Goal: Information Seeking & Learning: Understand process/instructions

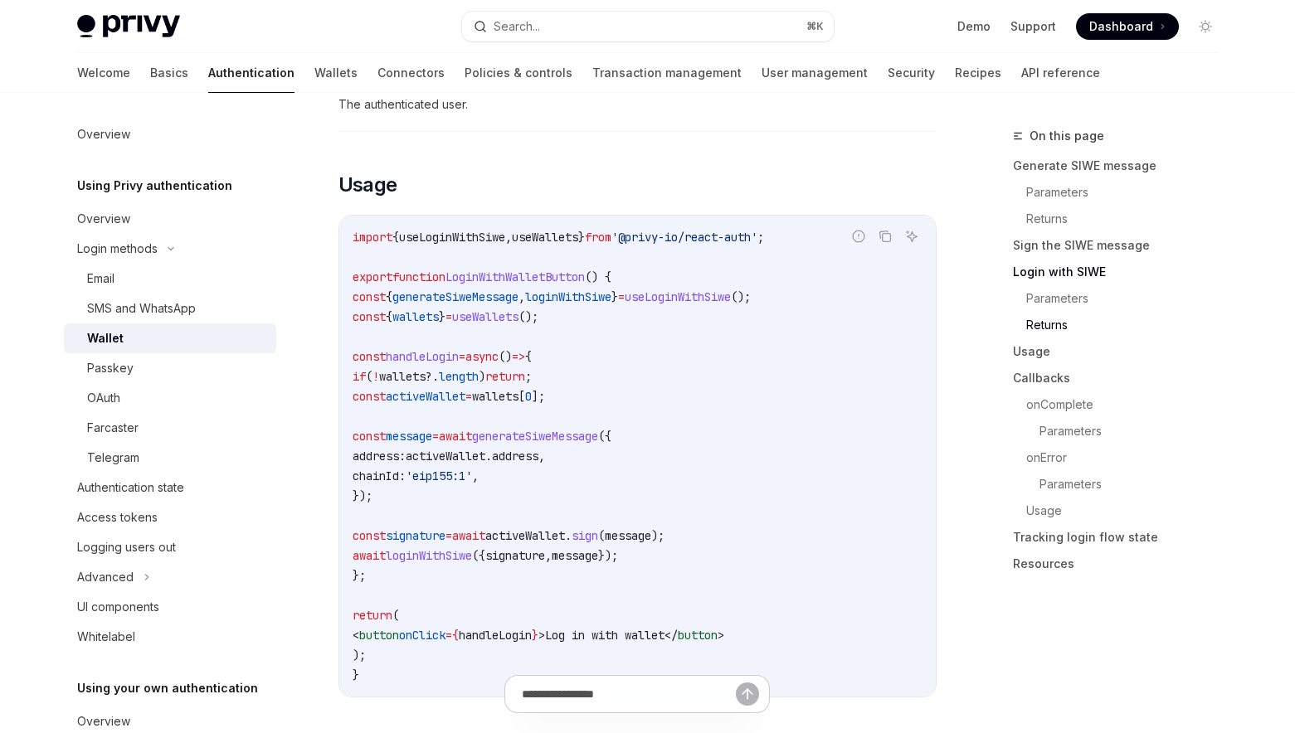
scroll to position [1890, 0]
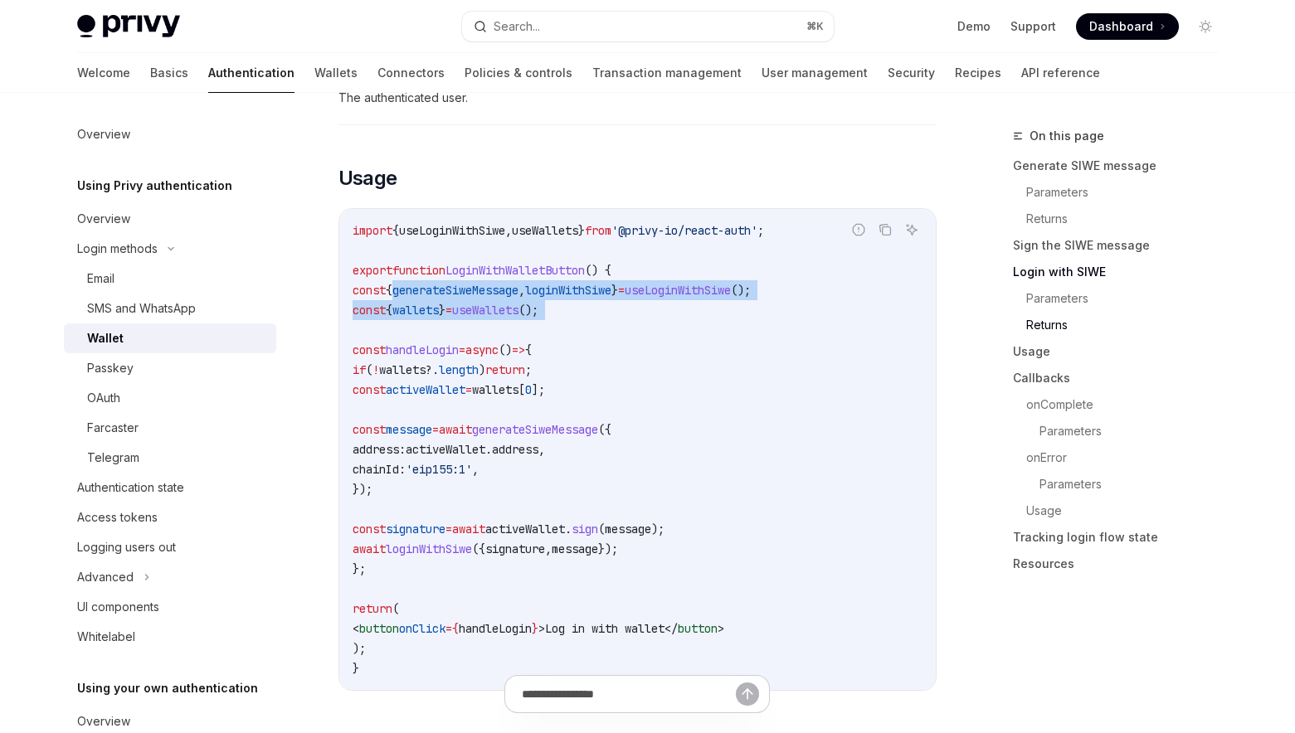
drag, startPoint x: 406, startPoint y: 309, endPoint x: 650, endPoint y: 342, distance: 246.9
click at [650, 342] on code "import { useLoginWithSiwe , useWallets } from '@privy-io/react-auth' ; export f…" at bounding box center [637, 450] width 570 height 458
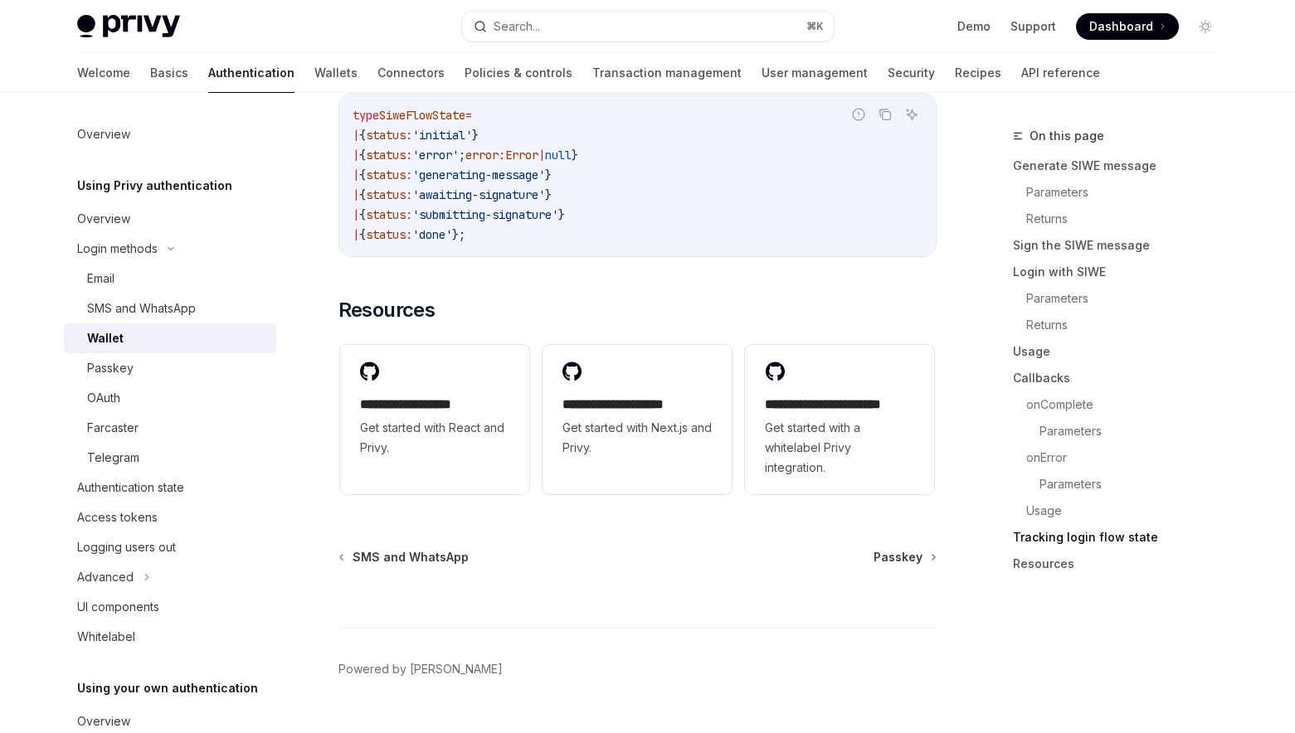
scroll to position [4325, 0]
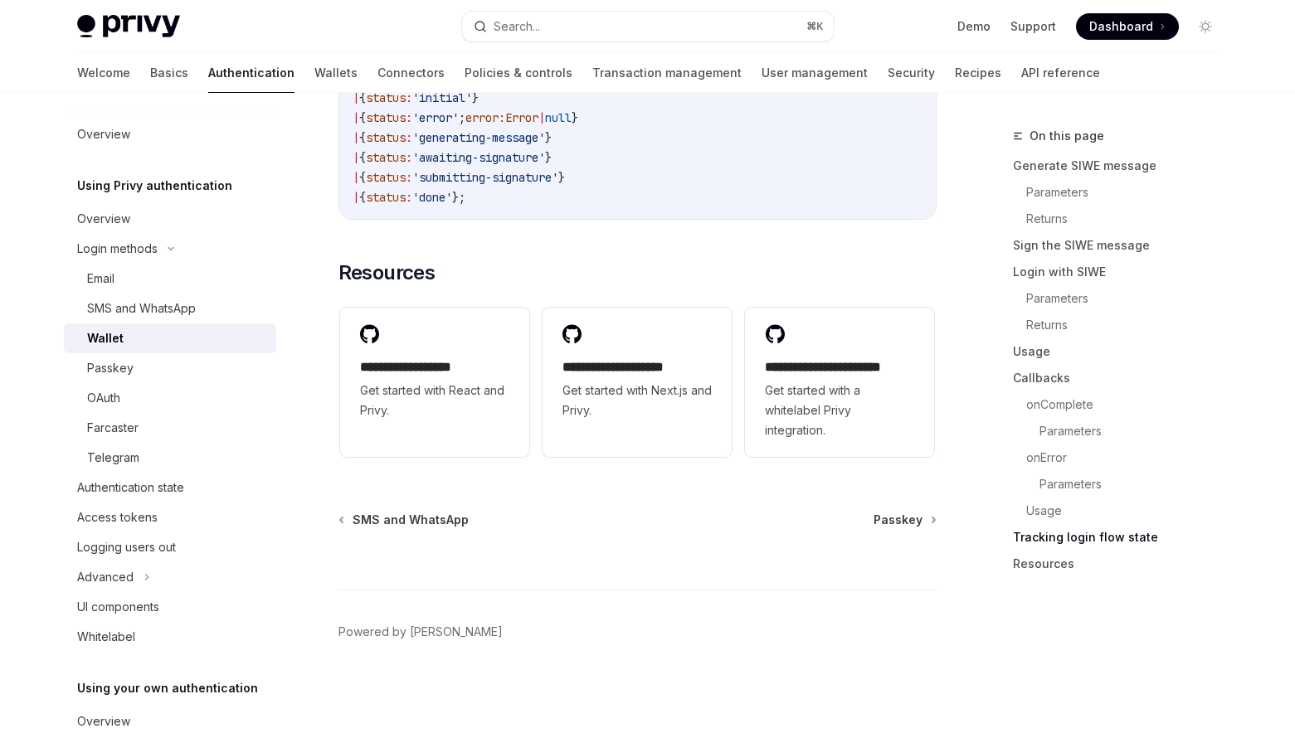
click at [129, 332] on div "Wallet" at bounding box center [176, 338] width 179 height 20
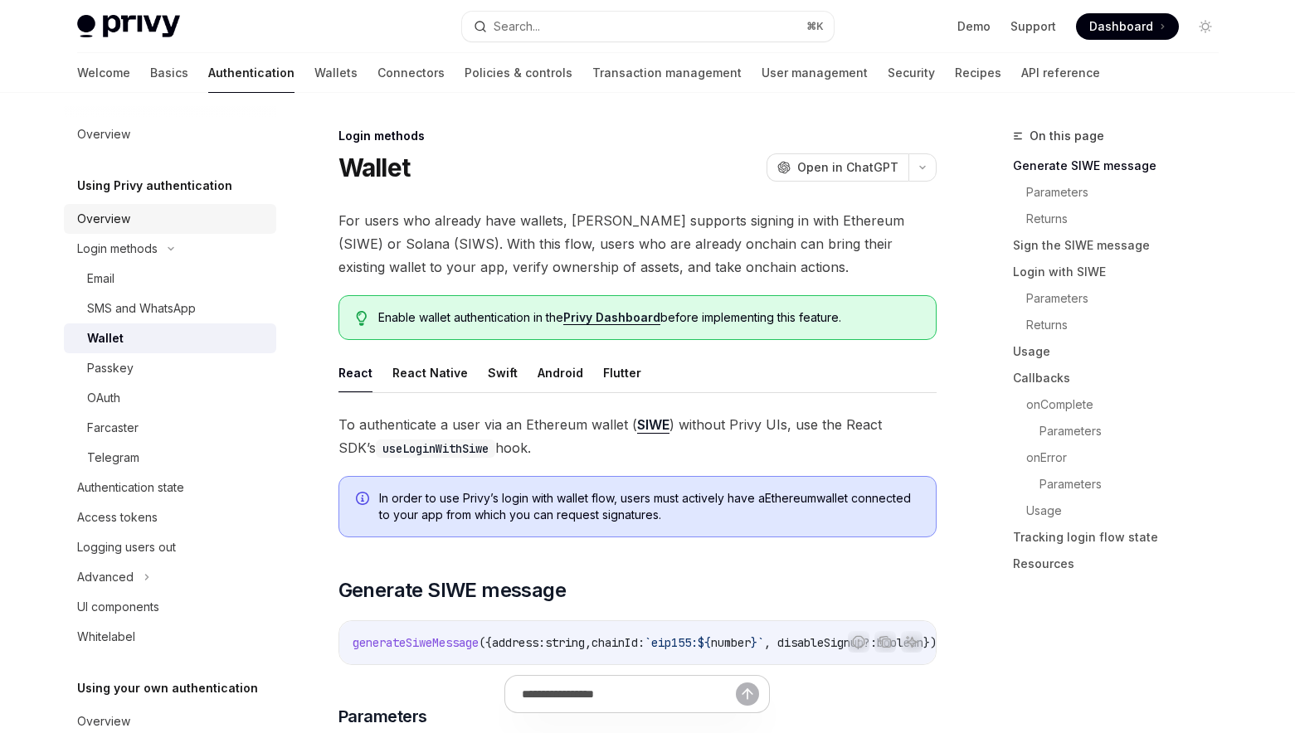
click at [115, 214] on div "Overview" at bounding box center [103, 219] width 53 height 20
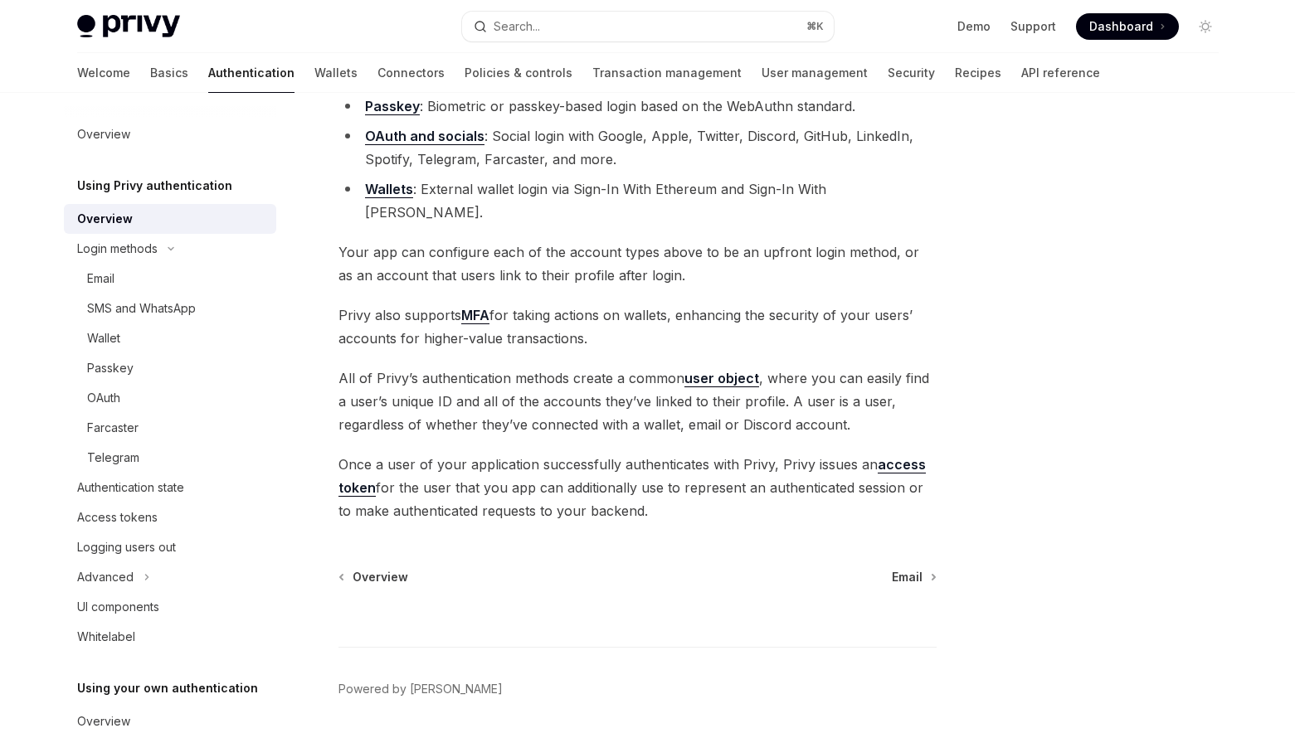
scroll to position [271, 0]
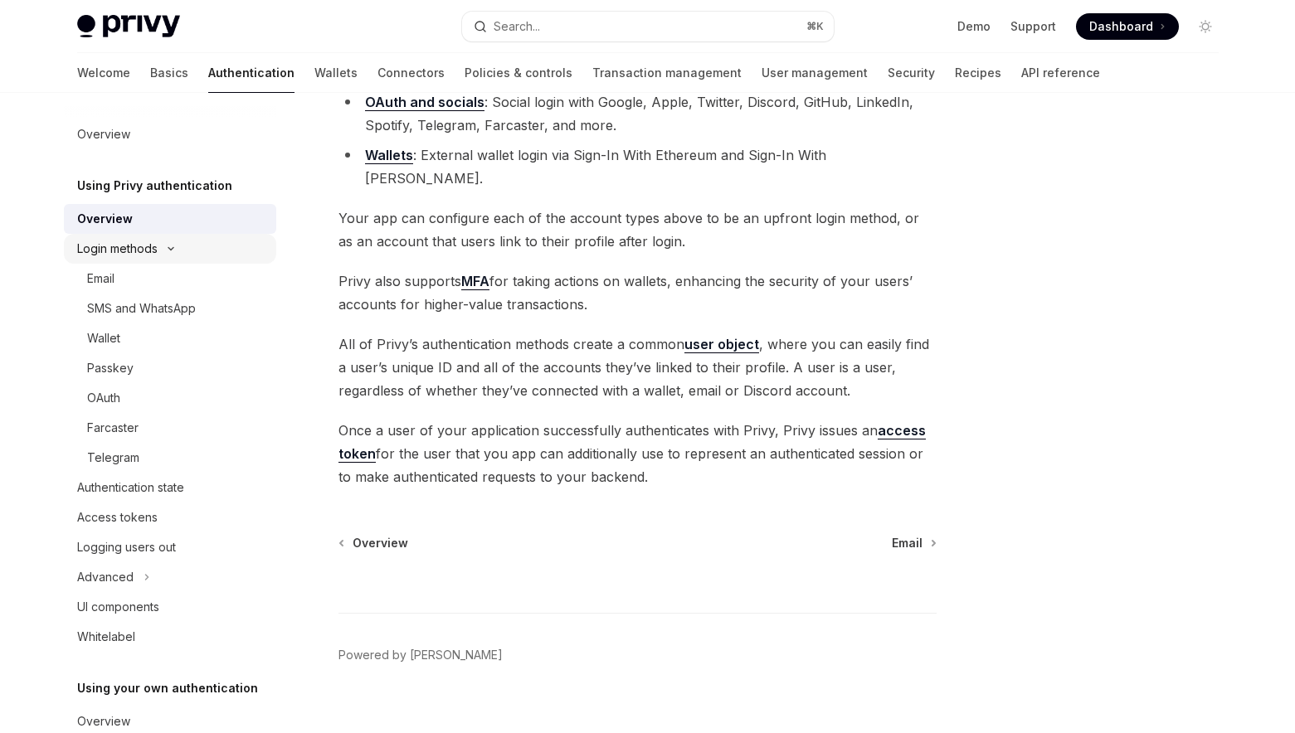
click at [103, 241] on div "Login methods" at bounding box center [117, 249] width 80 height 20
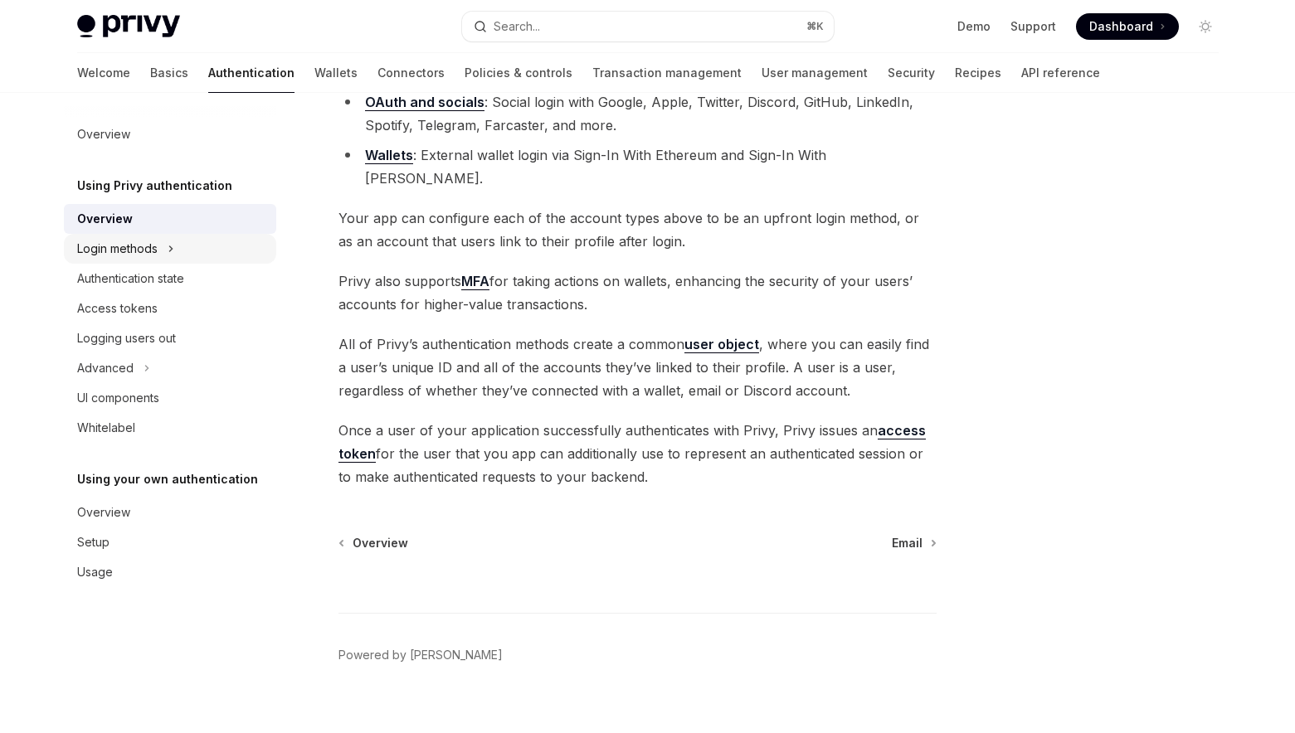
click at [114, 251] on div "Login methods" at bounding box center [117, 249] width 80 height 20
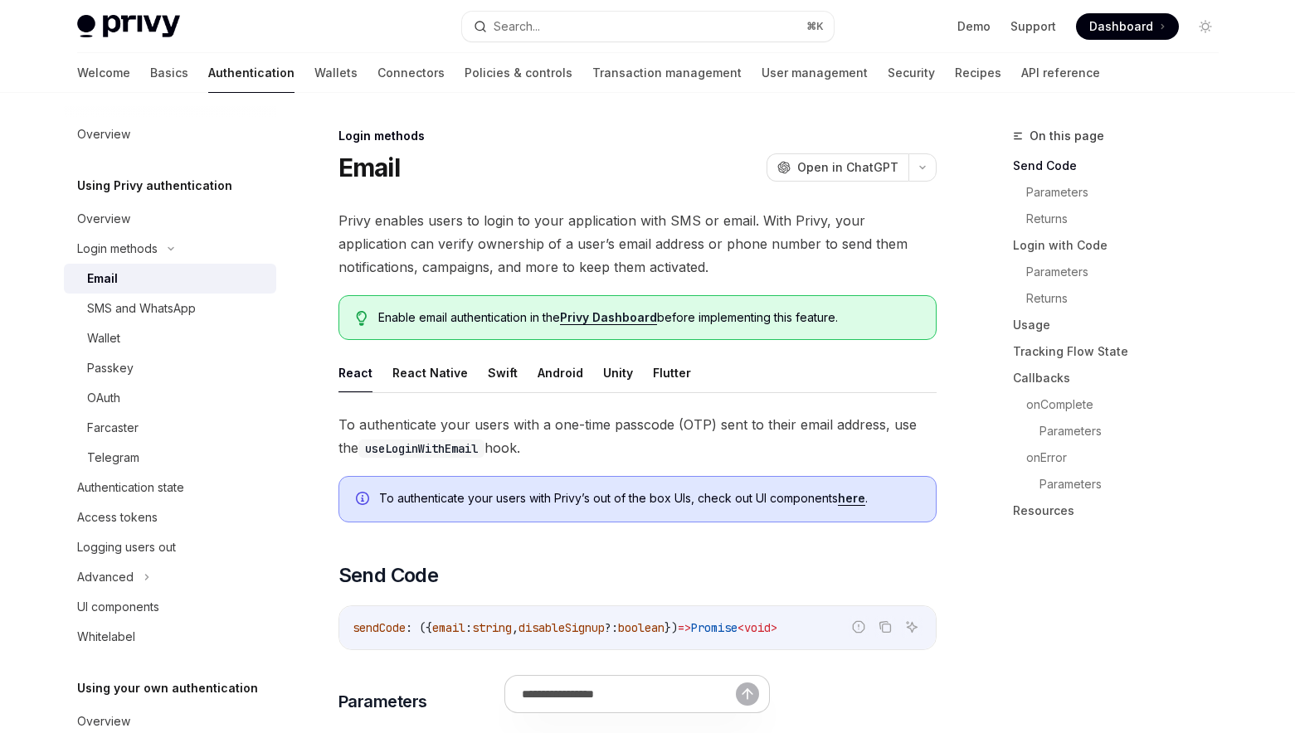
click at [114, 271] on div "Email" at bounding box center [102, 279] width 31 height 20
type textarea "*"
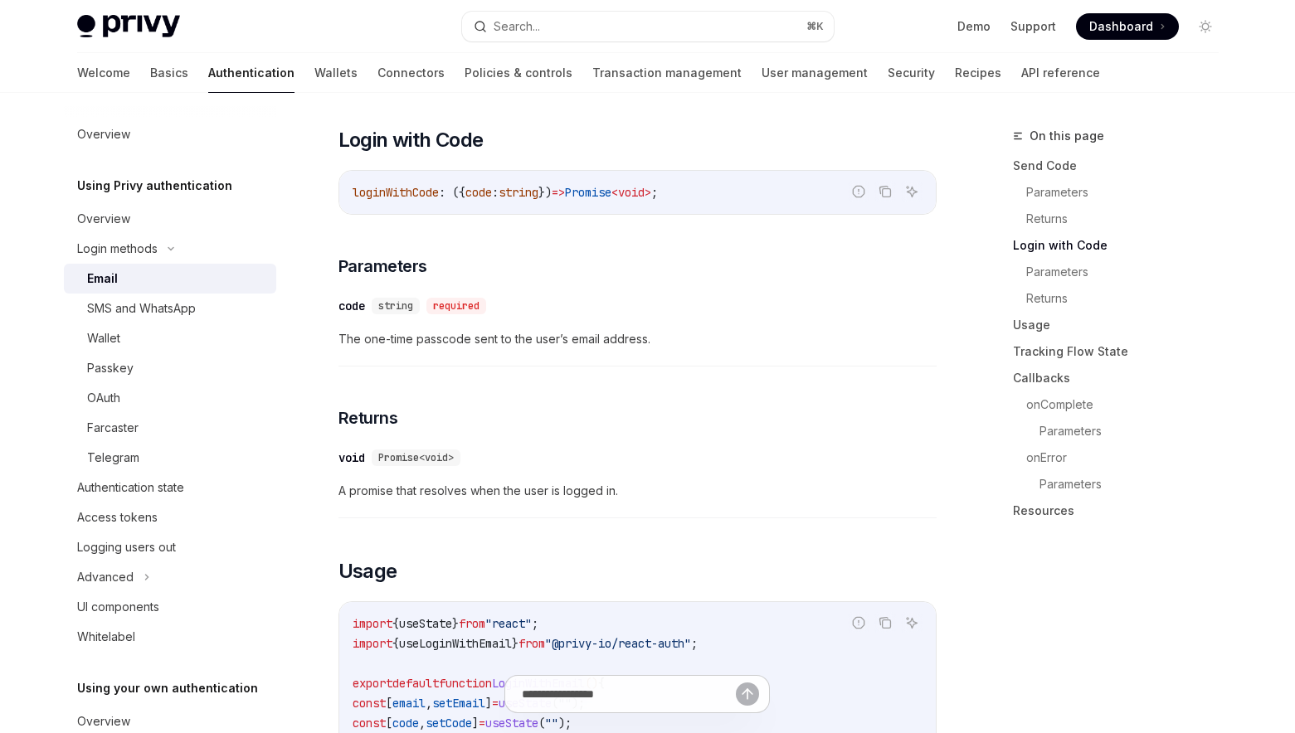
scroll to position [996, 0]
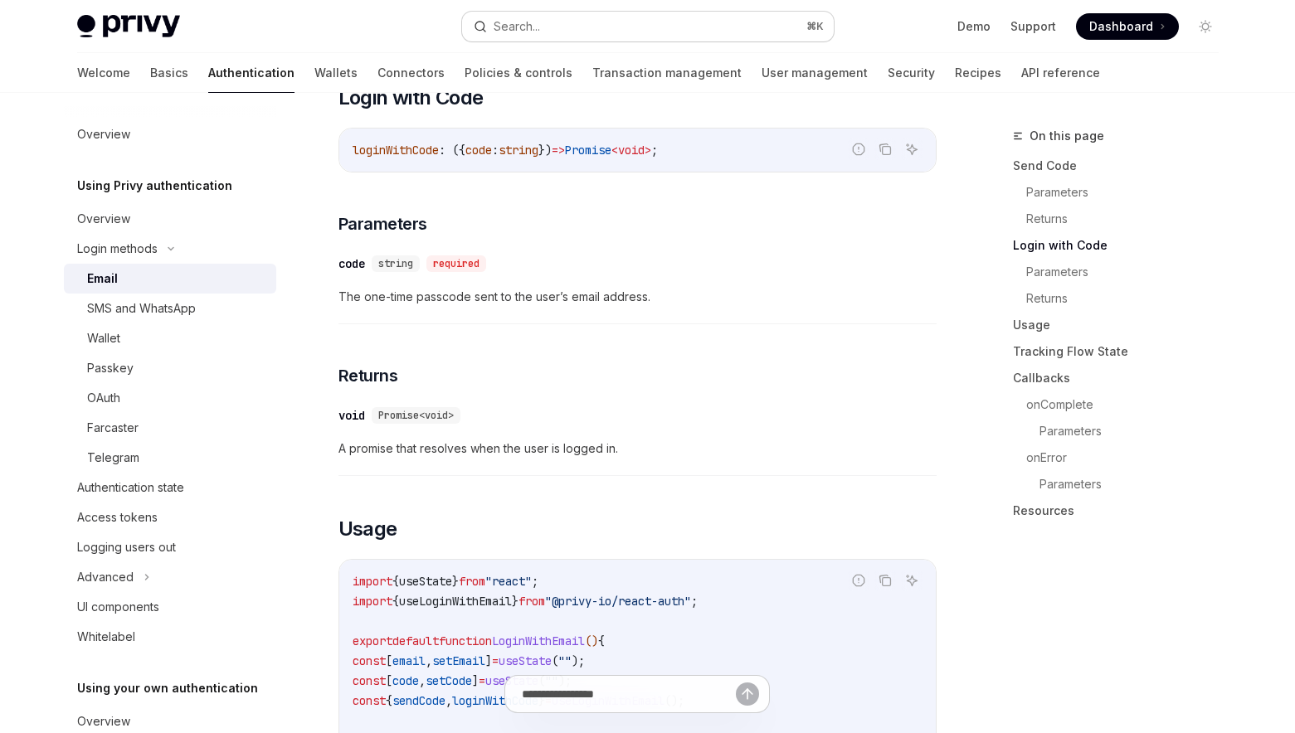
click at [598, 19] on button "Search... ⌘ K" at bounding box center [648, 27] width 372 height 30
type input "**********"
type textarea "*"
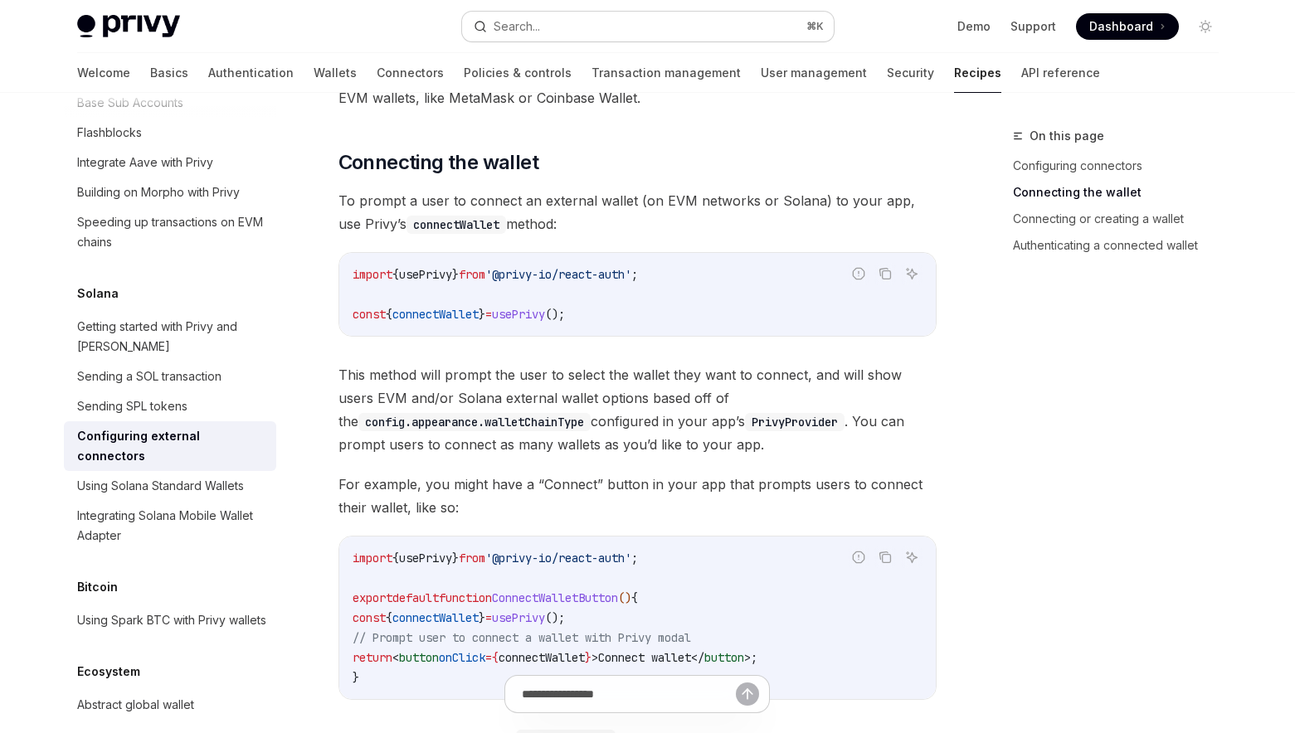
click at [630, 29] on button "Search... ⌘ K" at bounding box center [648, 27] width 372 height 30
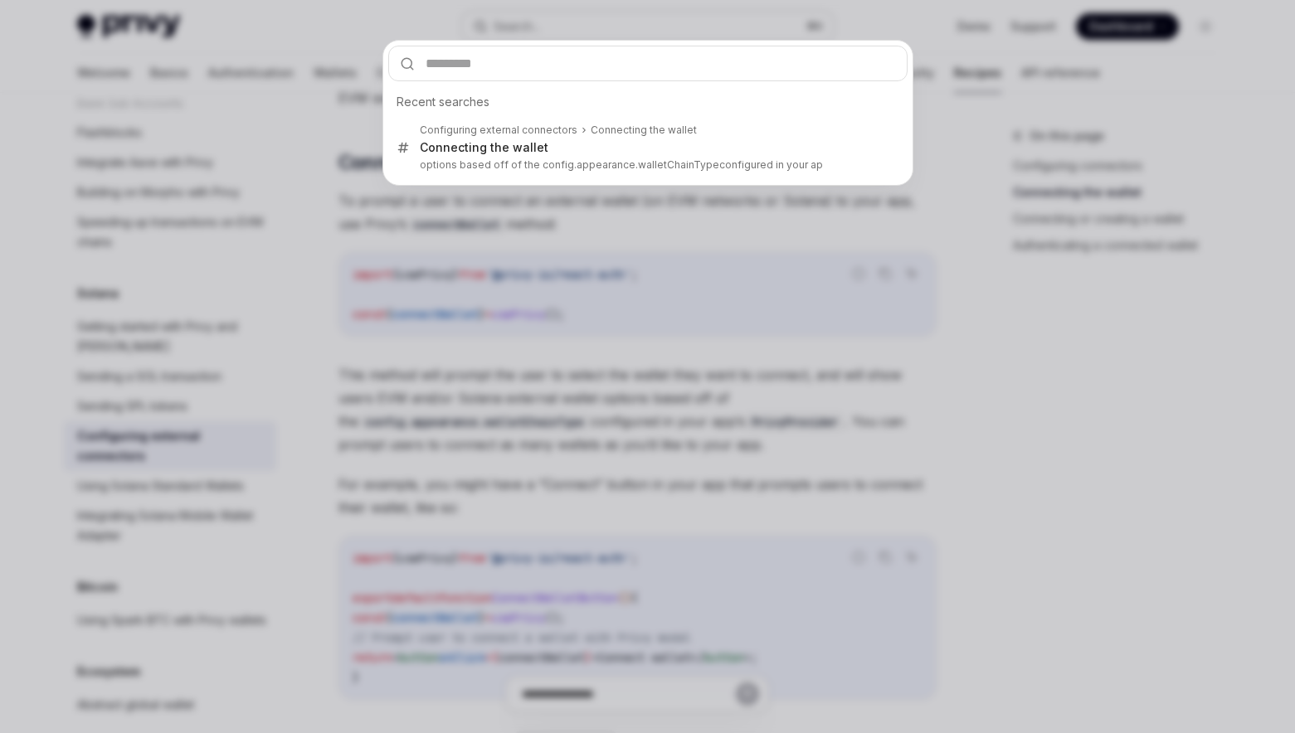
type input "**********"
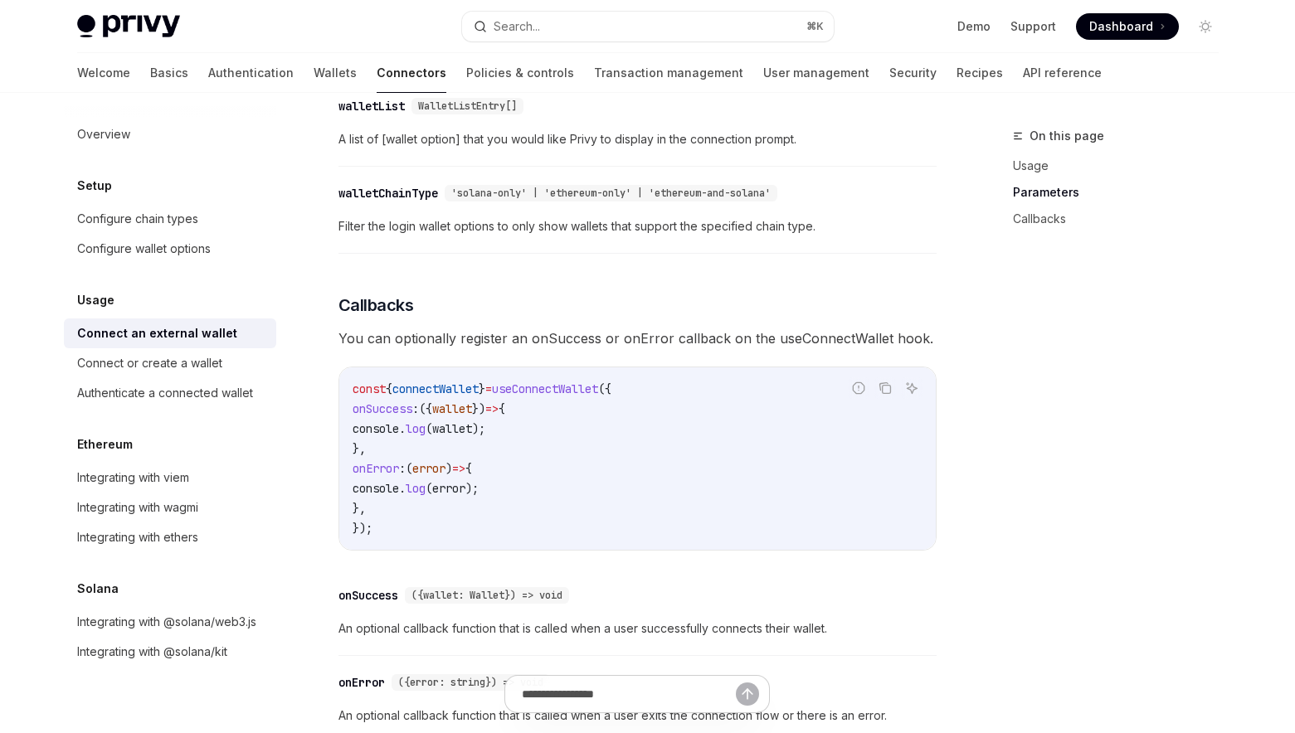
scroll to position [625, 0]
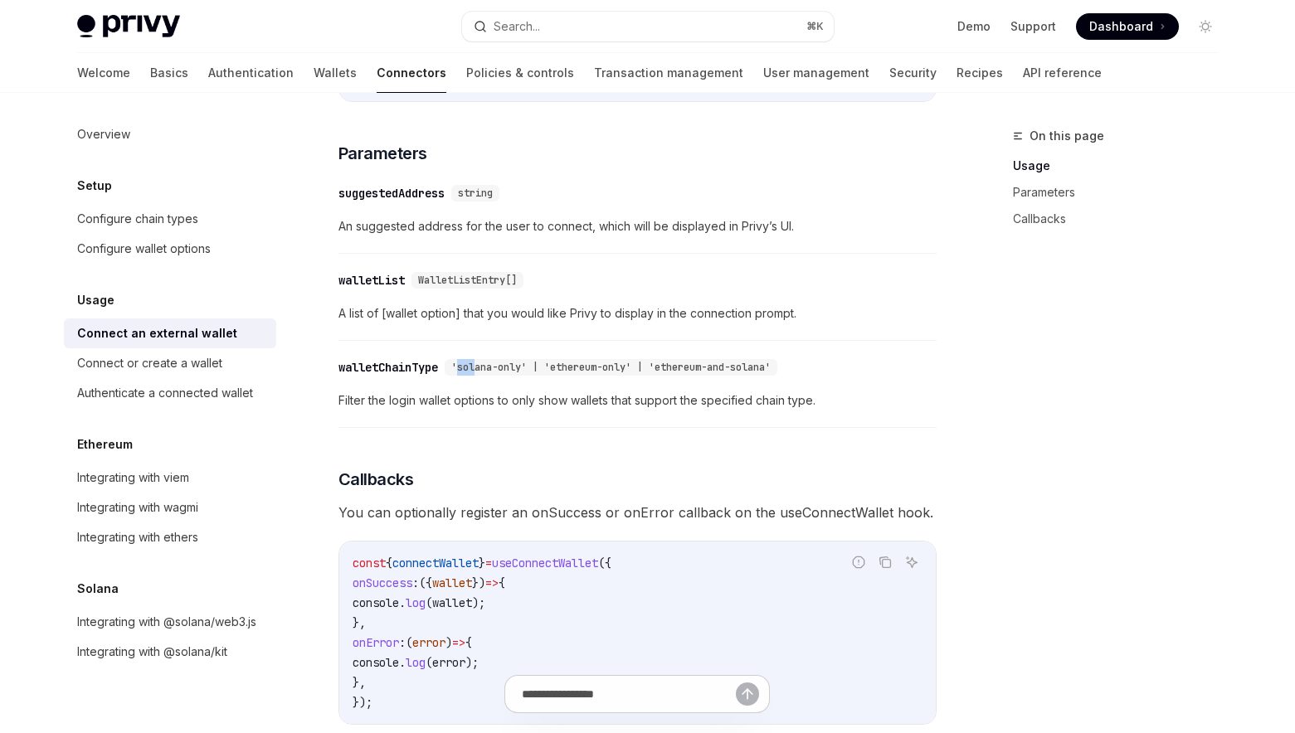
drag, startPoint x: 461, startPoint y: 374, endPoint x: 482, endPoint y: 376, distance: 20.8
click at [482, 374] on span "'solana-only' | 'ethereum-only' | 'ethereum-and-solana'" at bounding box center [610, 367] width 319 height 13
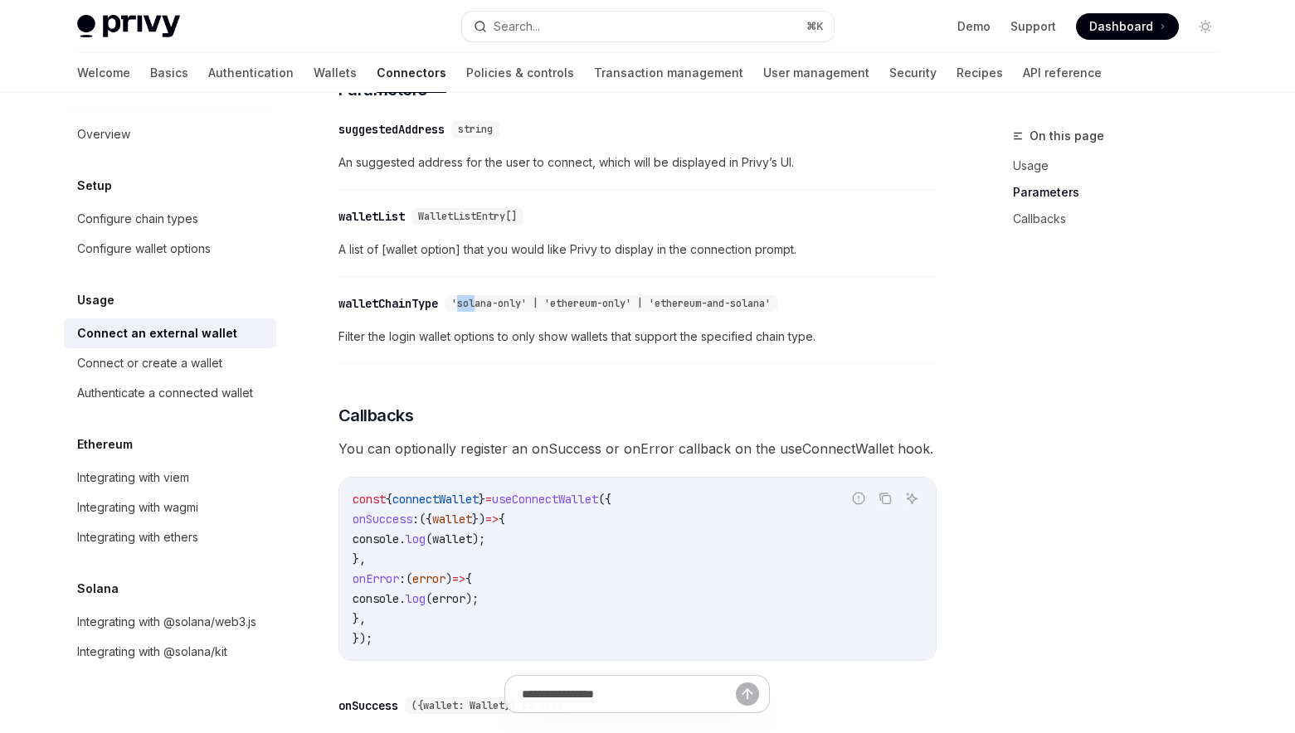
scroll to position [581, 0]
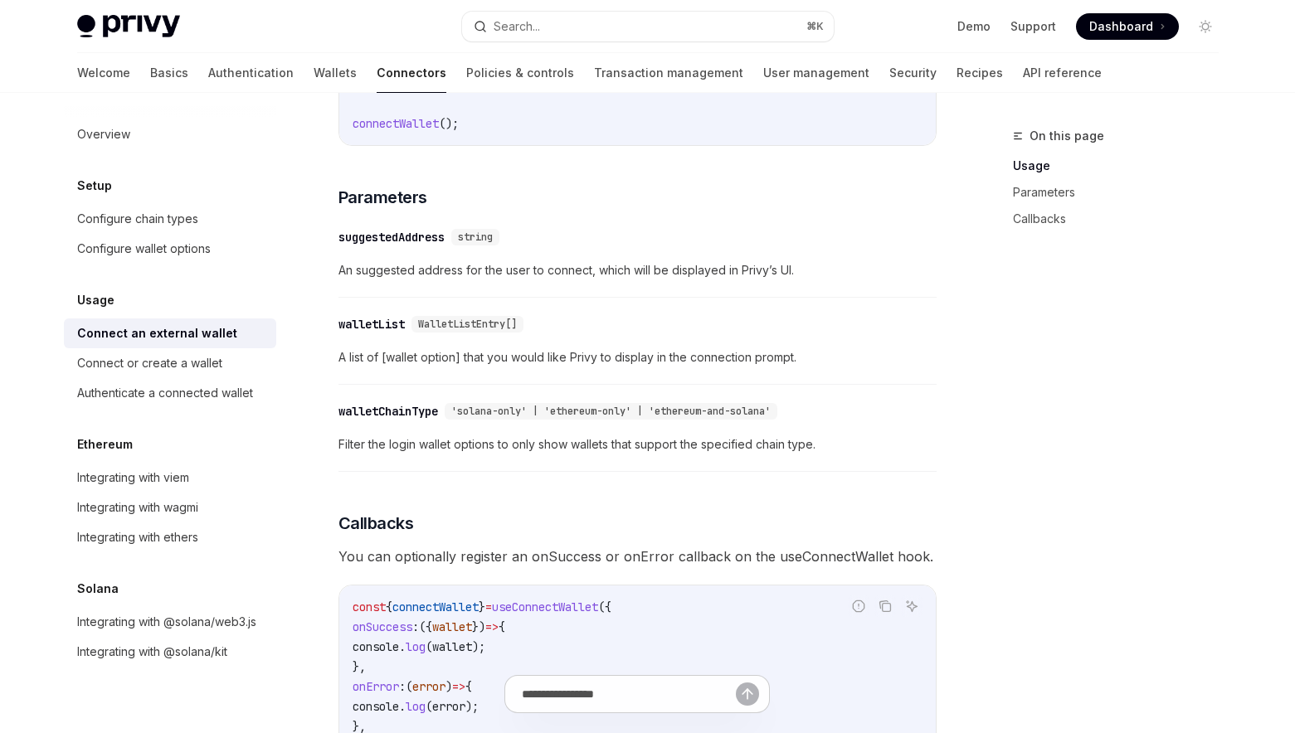
click at [488, 392] on div "To determine if Privy has fully processed all external and embedded wallet conn…" at bounding box center [637, 328] width 598 height 1282
drag, startPoint x: 527, startPoint y: 417, endPoint x: 462, endPoint y: 419, distance: 65.5
click at [462, 418] on span "'solana-only' | 'ethereum-only' | 'ethereum-and-solana'" at bounding box center [610, 411] width 319 height 13
copy span "solana-only"
click at [693, 334] on div "​ walletList WalletListEntry[]" at bounding box center [628, 324] width 581 height 20
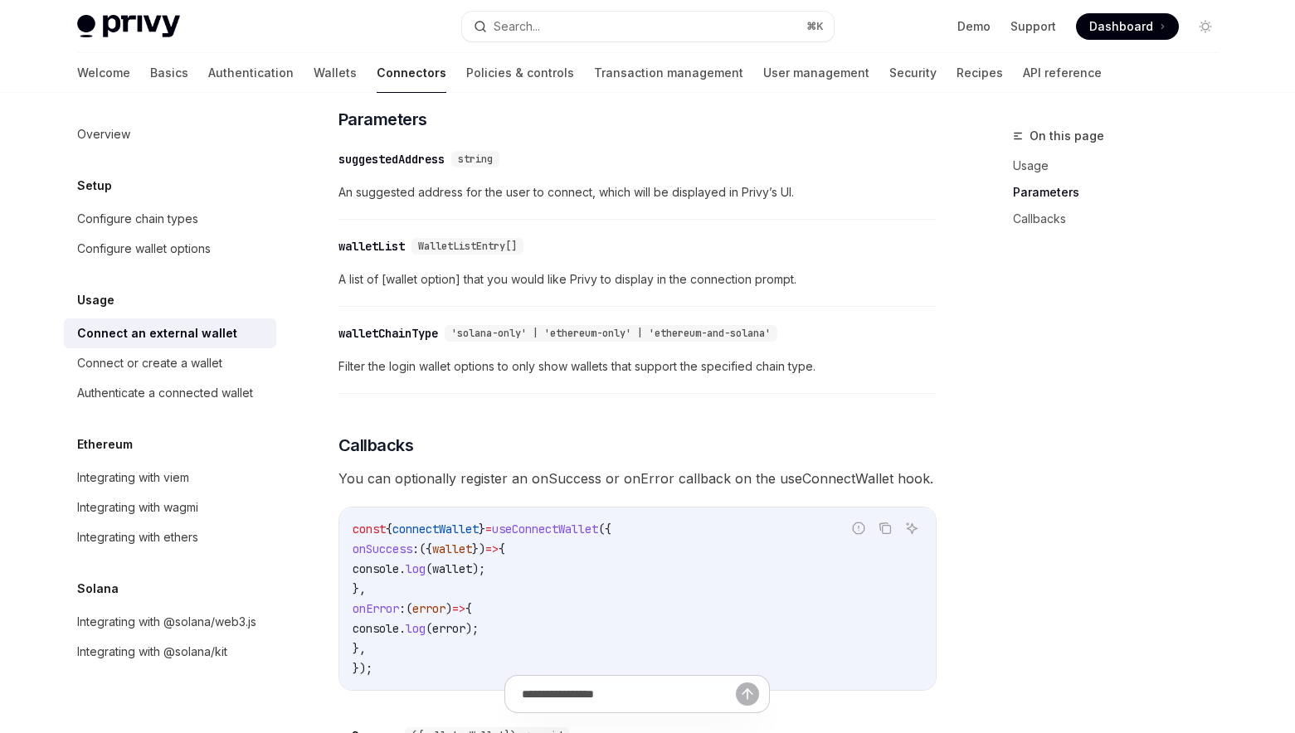
scroll to position [667, 0]
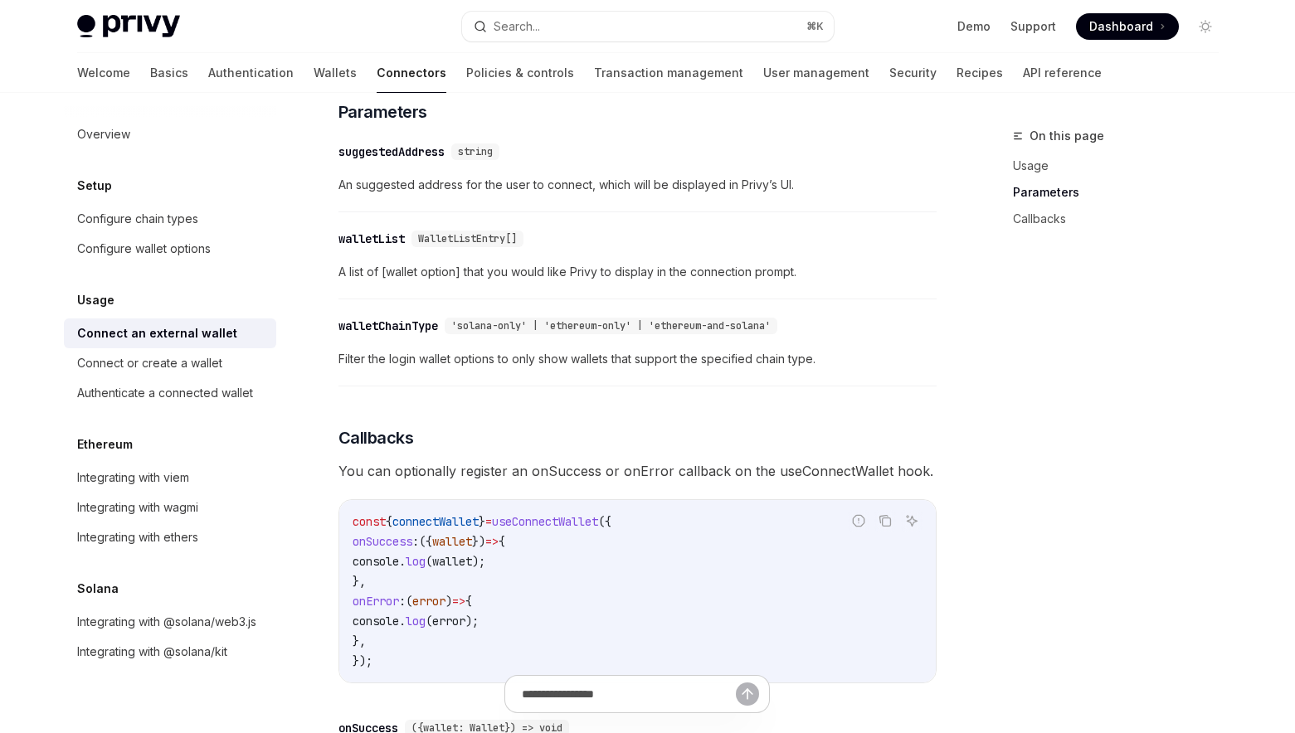
click at [476, 331] on span "'solana-only' | 'ethereum-only' | 'ethereum-and-solana'" at bounding box center [610, 325] width 319 height 13
click at [527, 333] on span "'solana-only' | 'ethereum-only' | 'ethereum-and-solana'" at bounding box center [610, 325] width 319 height 13
copy span "solana-only'"
click at [597, 420] on div "To determine if Privy has fully processed all external and embedded wallet conn…" at bounding box center [637, 243] width 598 height 1282
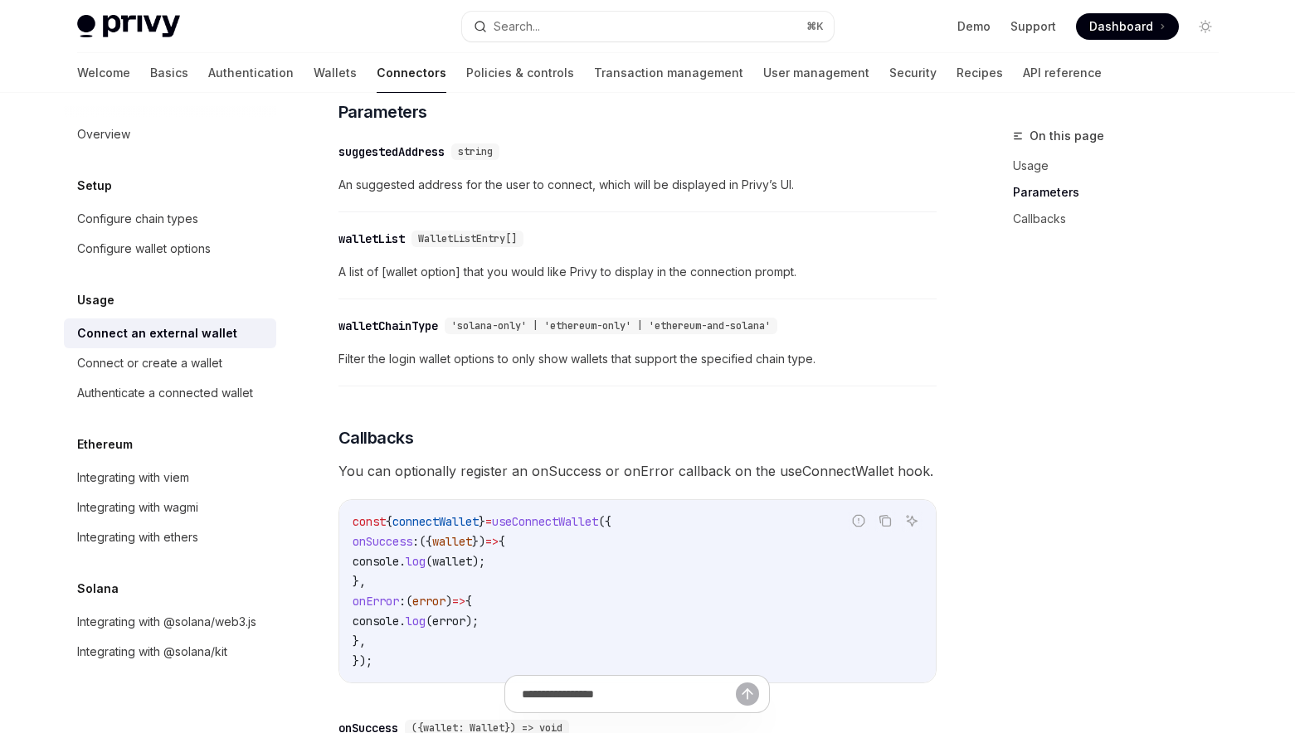
click at [393, 329] on div "walletChainType" at bounding box center [388, 326] width 100 height 17
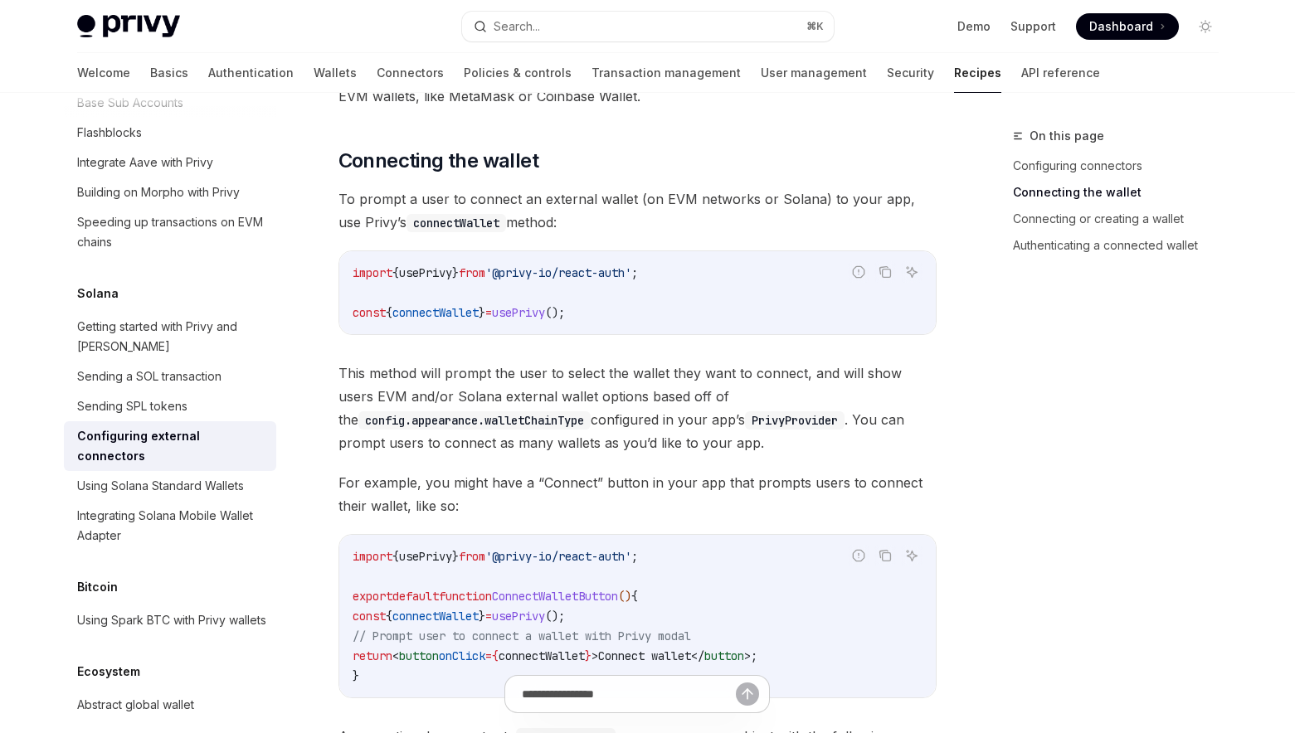
scroll to position [378, 0]
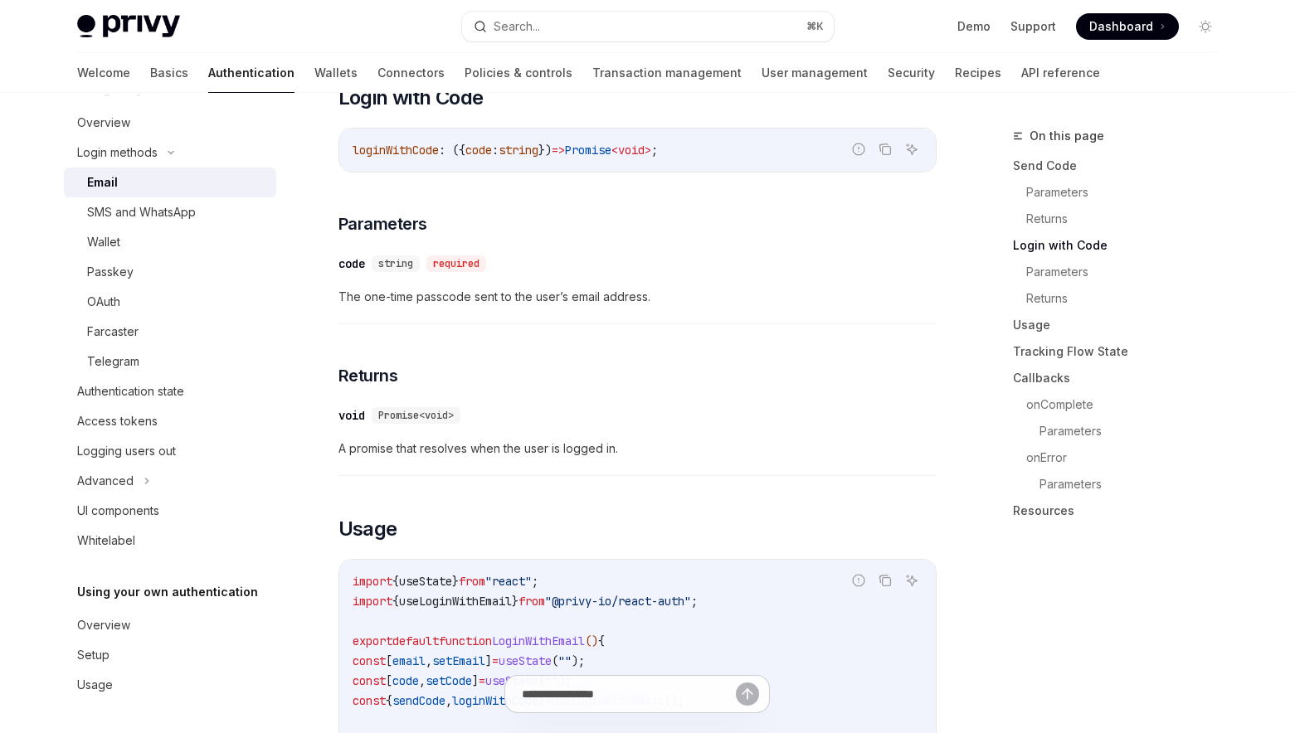
scroll to position [996, 0]
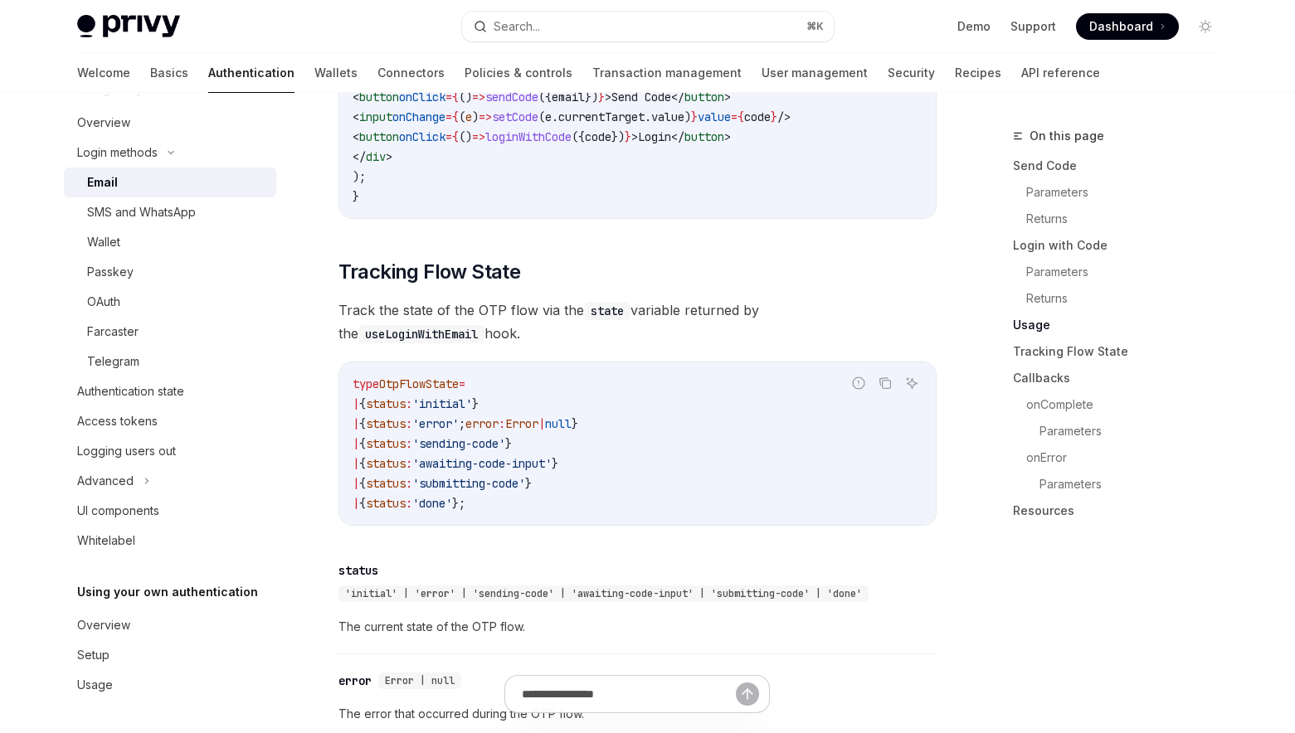
type textarea "*"
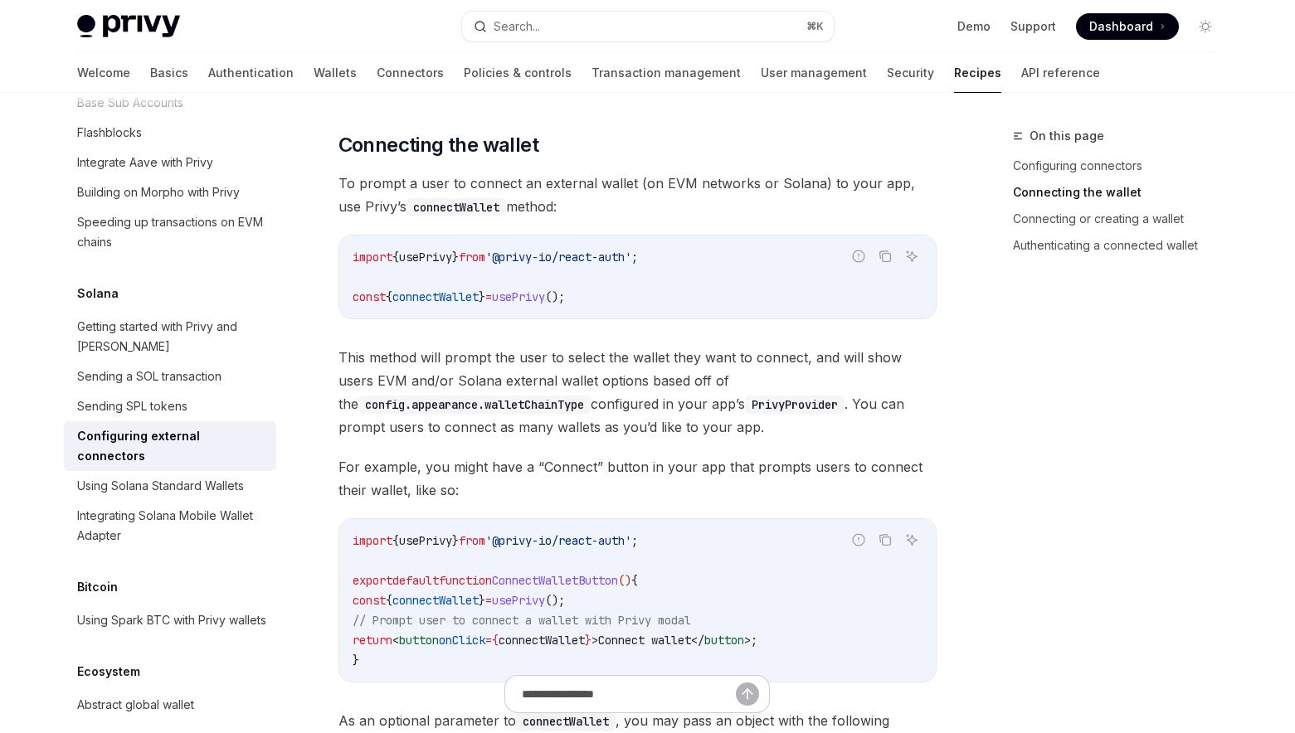
scroll to position [378, 0]
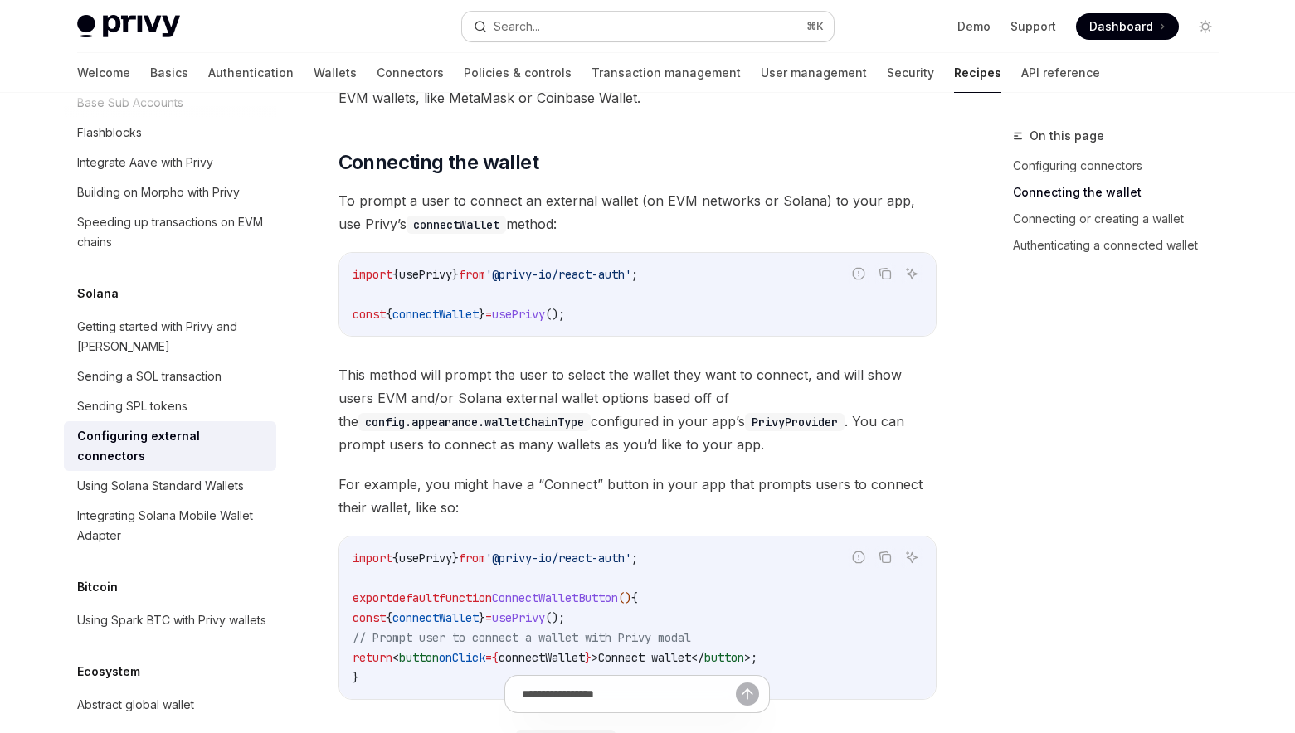
click at [553, 27] on button "Search... ⌘ K" at bounding box center [648, 27] width 372 height 30
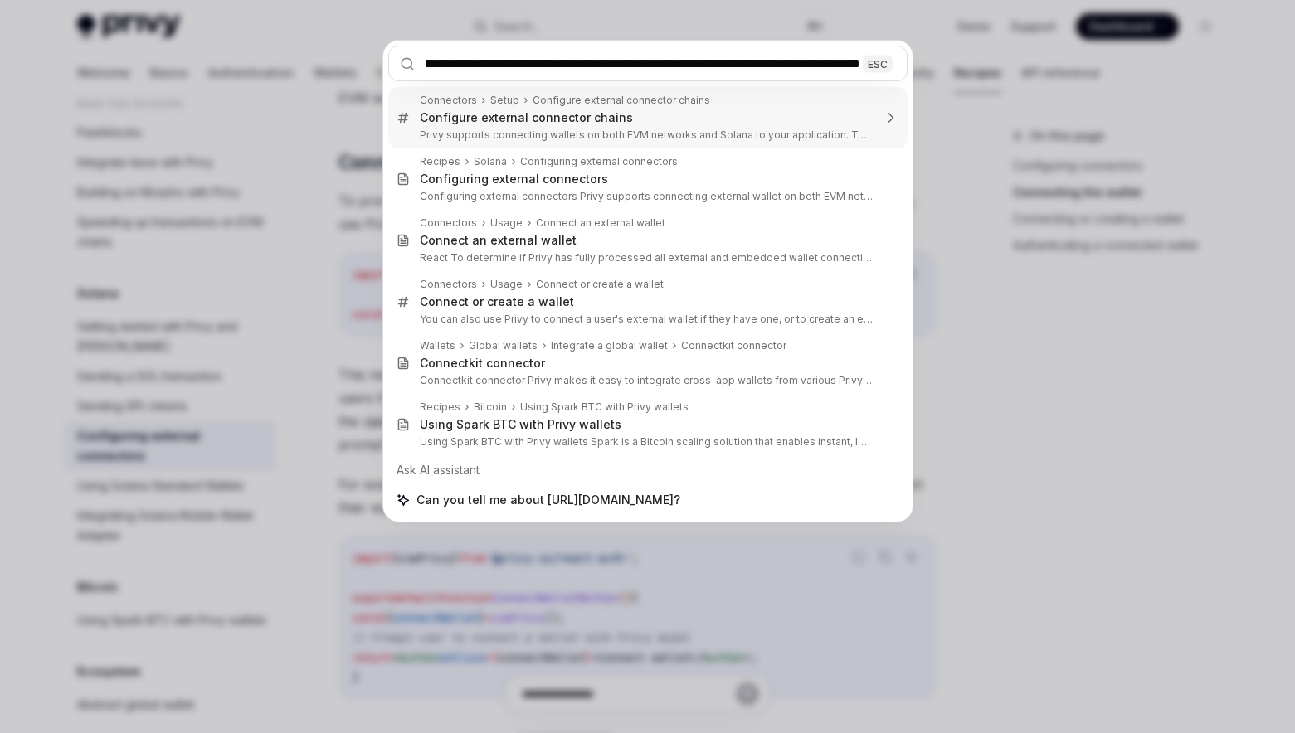
type input "**********"
